Goal: Task Accomplishment & Management: Manage account settings

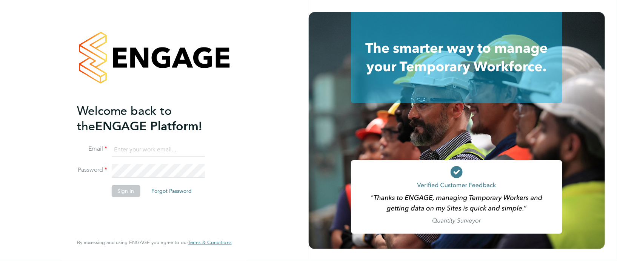
type input "[PERSON_NAME][EMAIL_ADDRESS][PERSON_NAME][DOMAIN_NAME]"
click at [123, 190] on button "Sign In" at bounding box center [126, 191] width 29 height 12
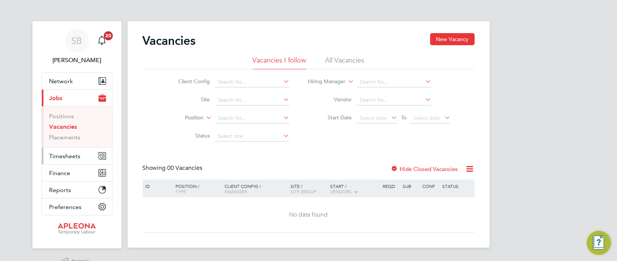
click at [72, 158] on span "Timesheets" at bounding box center [64, 156] width 31 height 7
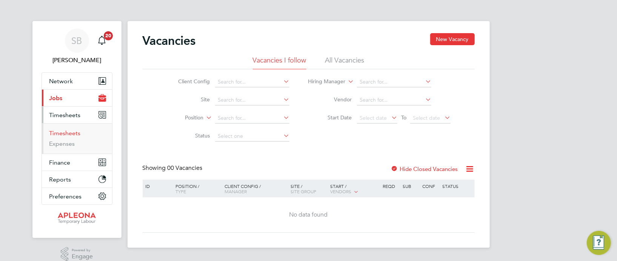
click at [66, 133] on link "Timesheets" at bounding box center [64, 133] width 31 height 7
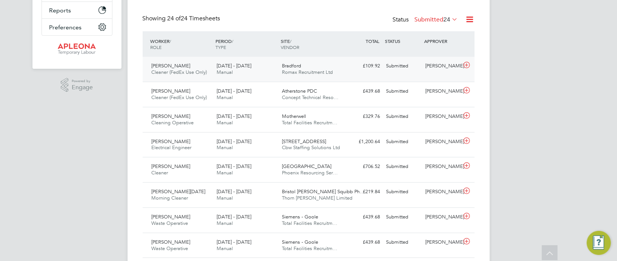
click at [405, 66] on div "Submitted" at bounding box center [402, 66] width 39 height 12
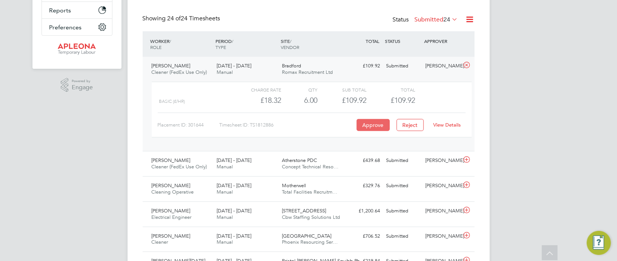
click at [374, 126] on button "Approve" at bounding box center [372, 125] width 33 height 12
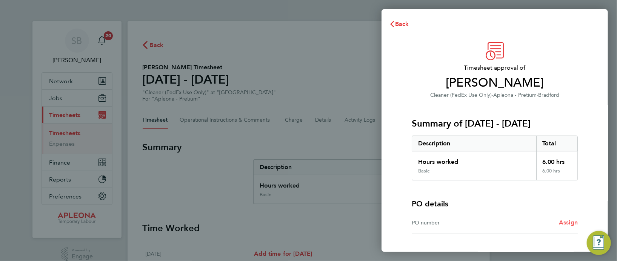
click at [568, 224] on span "Assign" at bounding box center [568, 222] width 19 height 7
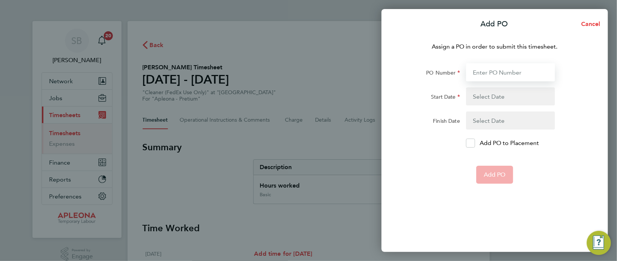
click at [480, 77] on input "PO Number" at bounding box center [510, 72] width 89 height 18
type input "PO2524016"
click at [481, 92] on button "button" at bounding box center [510, 97] width 89 height 18
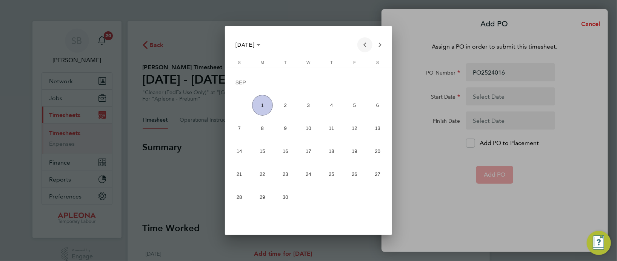
click at [366, 44] on span "Previous month" at bounding box center [364, 44] width 15 height 15
click at [375, 155] on span "23" at bounding box center [377, 153] width 21 height 21
type input "23 Aug 25"
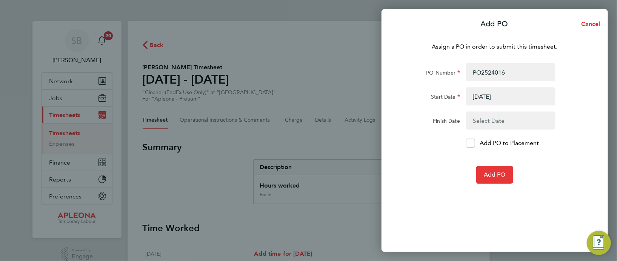
click at [473, 120] on button "button" at bounding box center [510, 121] width 89 height 18
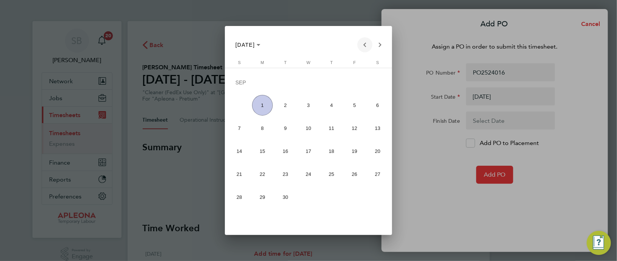
click at [364, 48] on span "Previous month" at bounding box center [364, 44] width 15 height 15
click at [357, 176] on span "29" at bounding box center [354, 176] width 21 height 21
type input "29 Aug 25"
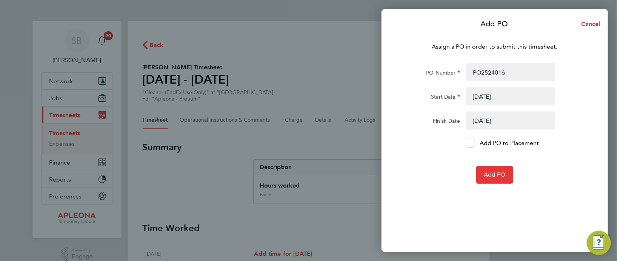
click at [470, 141] on icon at bounding box center [470, 143] width 6 height 5
click at [473, 143] on input "Add PO to Placement" at bounding box center [473, 143] width 0 height 0
click at [498, 174] on span "Add PO" at bounding box center [495, 175] width 22 height 8
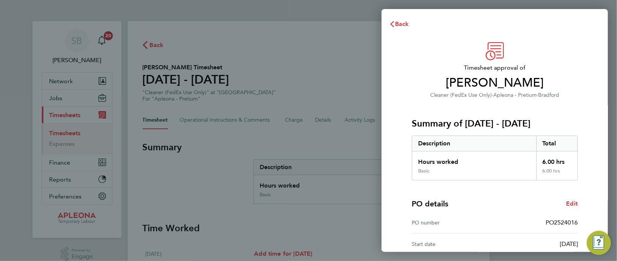
scroll to position [99, 0]
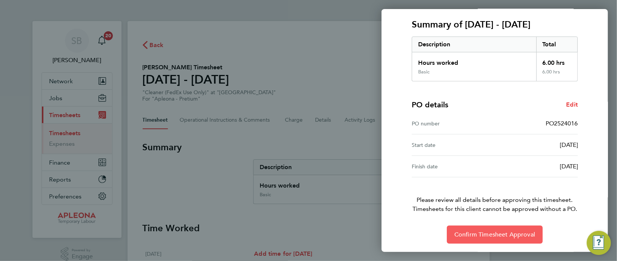
click at [490, 232] on span "Confirm Timesheet Approval" at bounding box center [494, 235] width 81 height 8
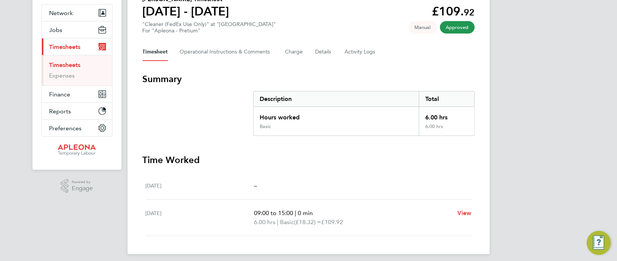
scroll to position [73, 0]
